Goal: Find specific page/section: Find specific page/section

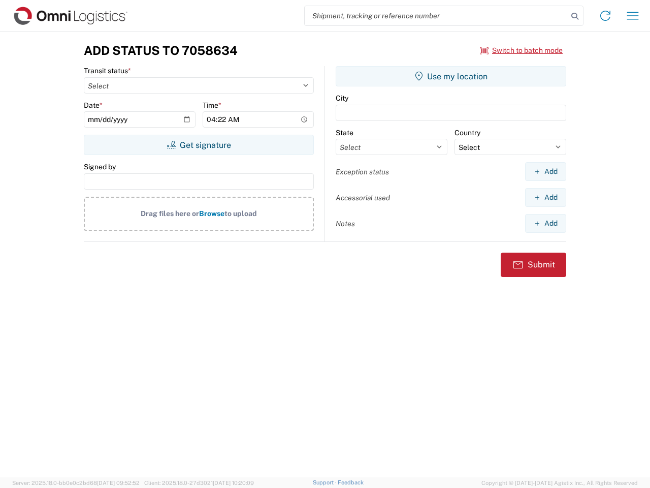
click at [436, 16] on input "search" at bounding box center [436, 15] width 263 height 19
click at [575, 16] on icon at bounding box center [575, 16] width 14 height 14
click at [606, 16] on icon at bounding box center [606, 16] width 16 height 16
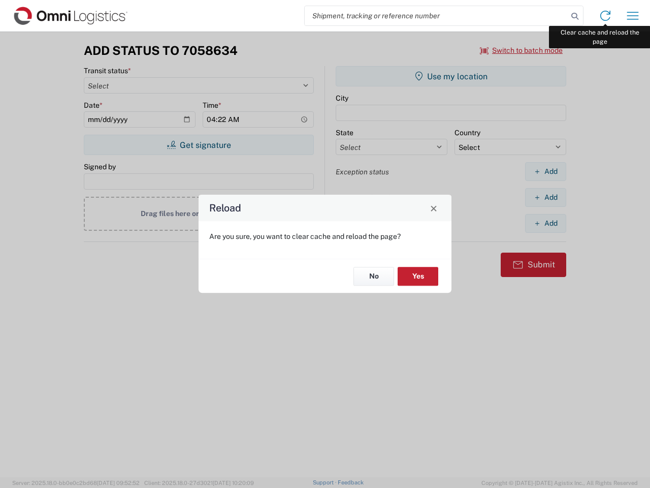
click at [633, 16] on div "Reload Are you sure, you want to clear cache and reload the page? No Yes" at bounding box center [325, 244] width 650 height 488
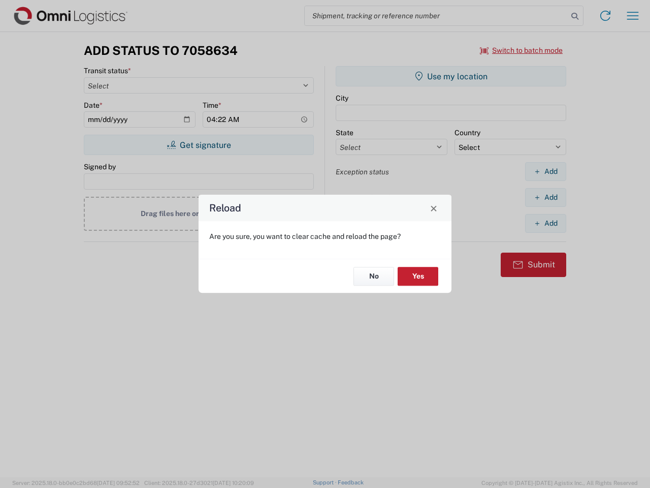
click at [522, 50] on div "Reload Are you sure, you want to clear cache and reload the page? No Yes" at bounding box center [325, 244] width 650 height 488
click at [199, 145] on div "Reload Are you sure, you want to clear cache and reload the page? No Yes" at bounding box center [325, 244] width 650 height 488
click at [451, 76] on div "Reload Are you sure, you want to clear cache and reload the page? No Yes" at bounding box center [325, 244] width 650 height 488
click at [546, 171] on div "Reload Are you sure, you want to clear cache and reload the page? No Yes" at bounding box center [325, 244] width 650 height 488
click at [546, 197] on div "Reload Are you sure, you want to clear cache and reload the page? No Yes" at bounding box center [325, 244] width 650 height 488
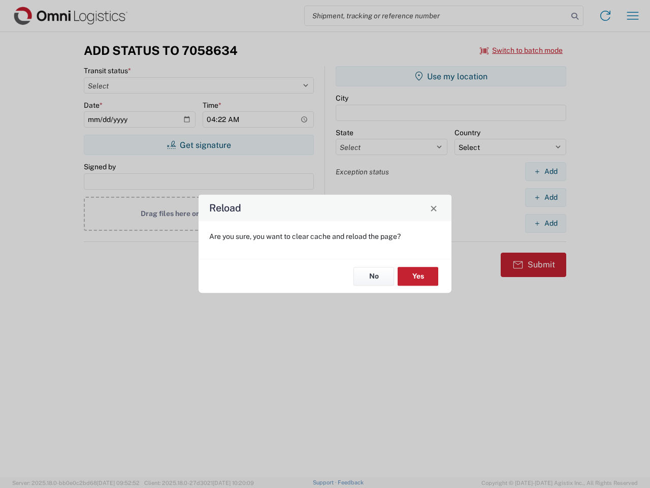
click at [546, 223] on div "Reload Are you sure, you want to clear cache and reload the page? No Yes" at bounding box center [325, 244] width 650 height 488
